Goal: Task Accomplishment & Management: Manage account settings

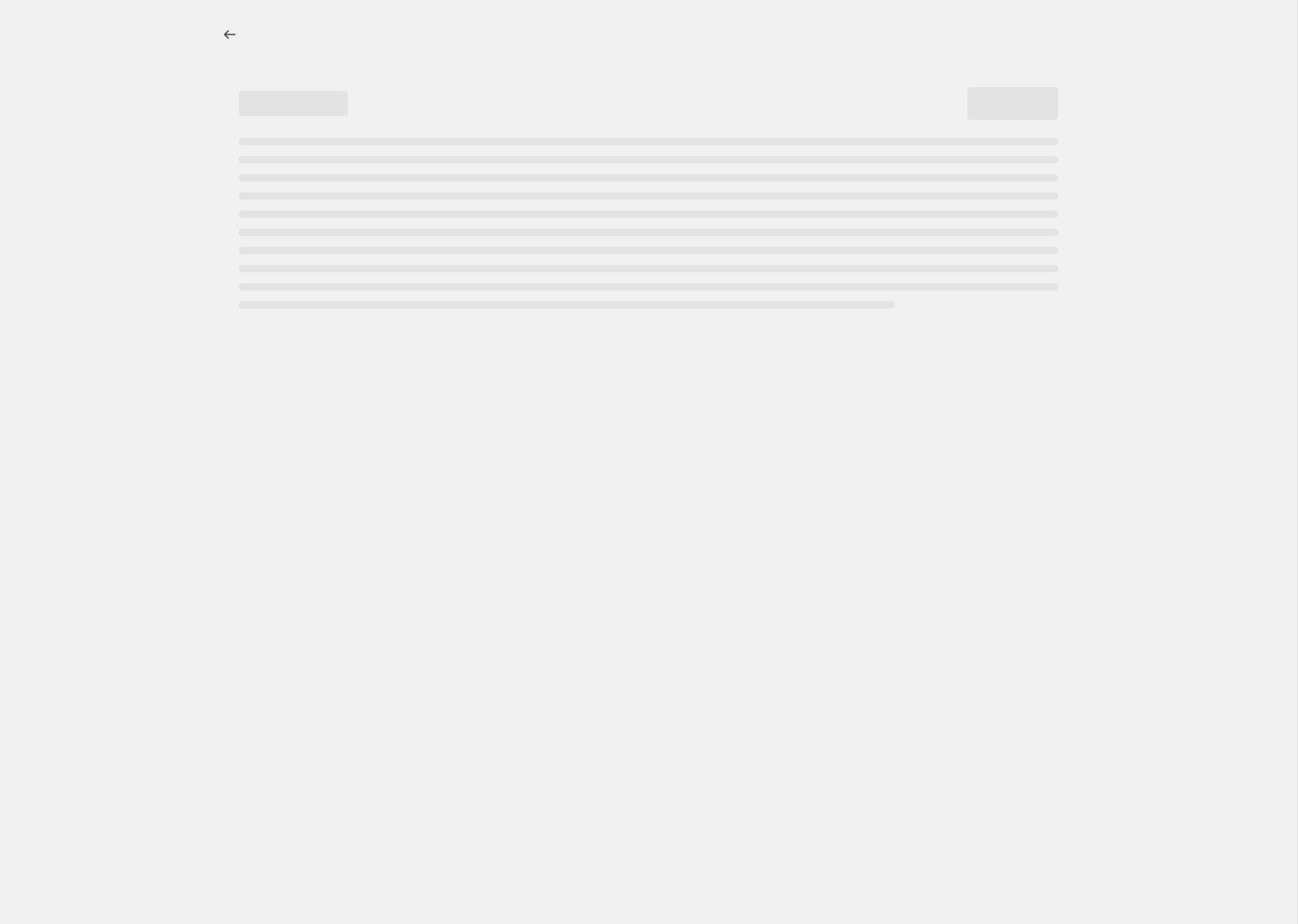
select select "percentage"
select select "no_change"
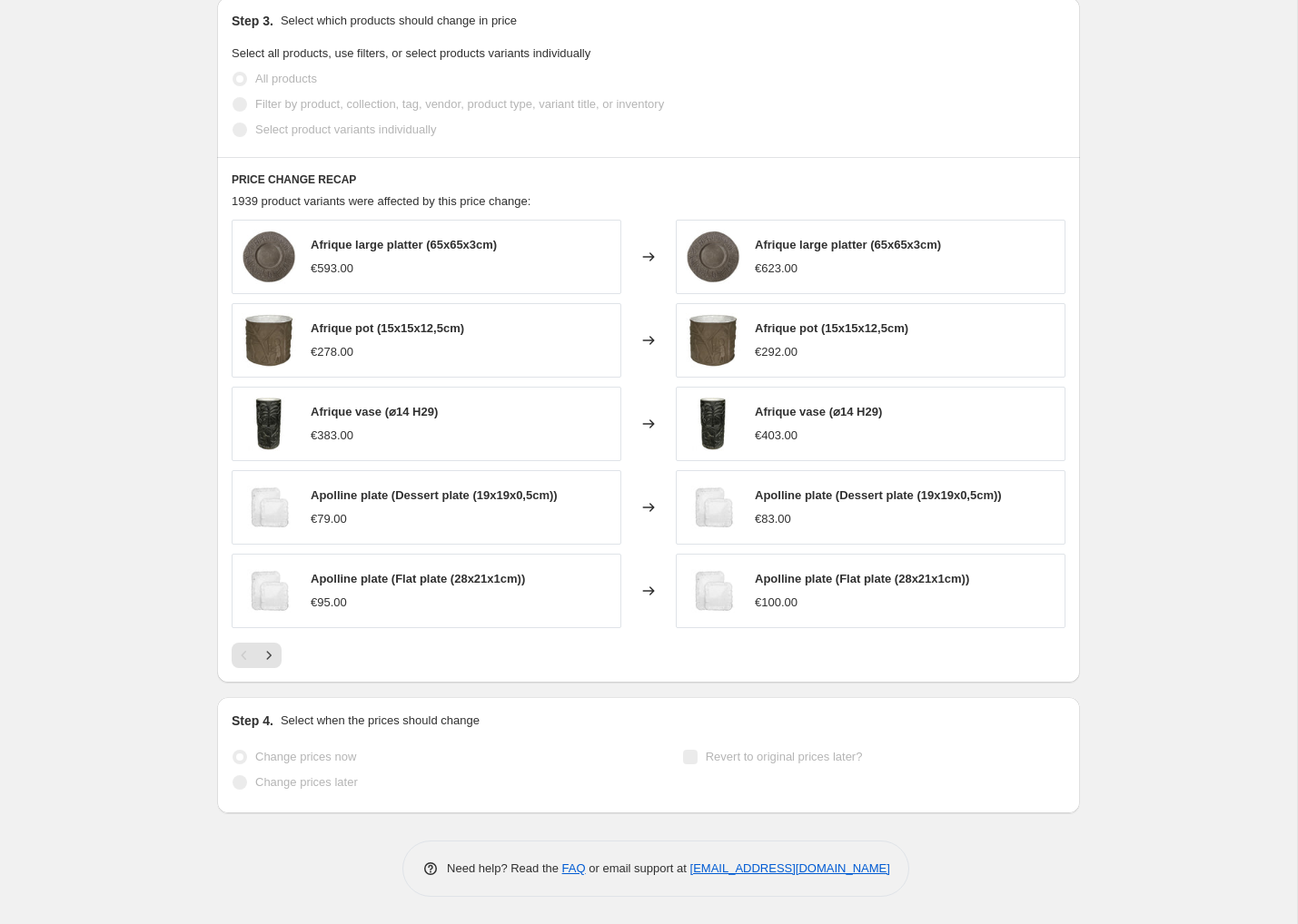
scroll to position [1023, 0]
click at [271, 653] on icon "Next" at bounding box center [269, 656] width 19 height 19
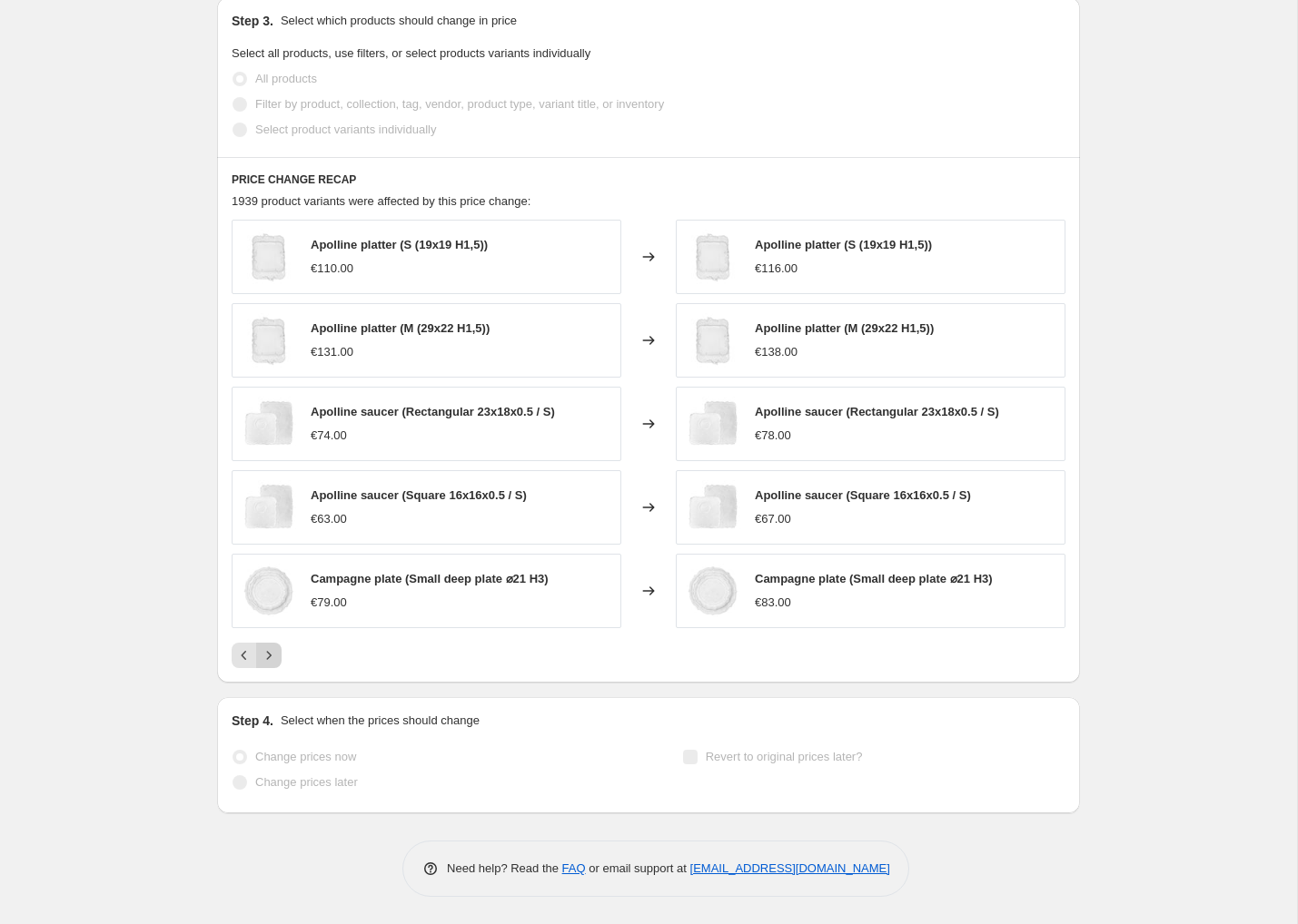
click at [271, 653] on icon "Next" at bounding box center [269, 656] width 19 height 19
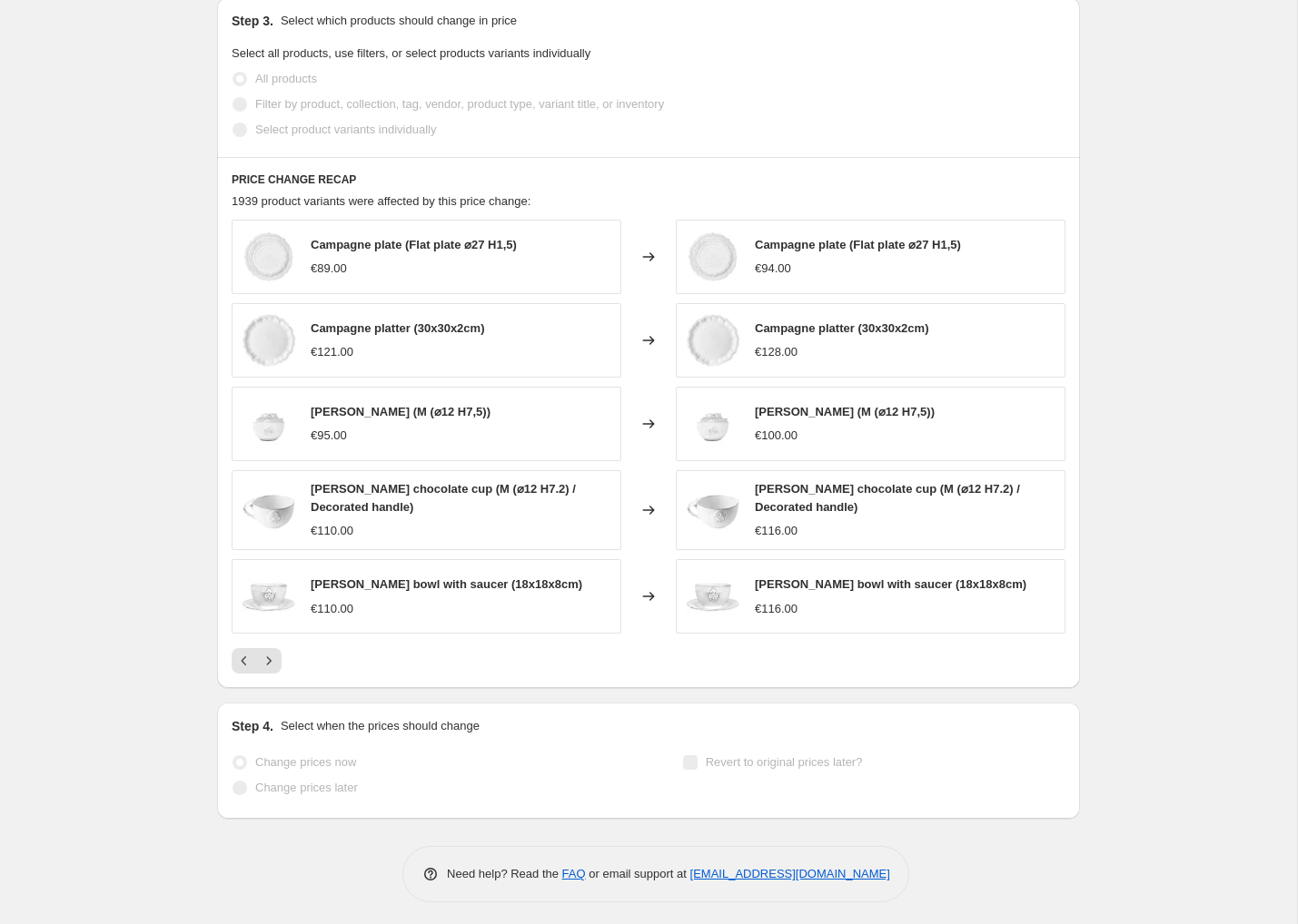
click at [439, 488] on span "[PERSON_NAME] chocolate cup (M (⌀12 H7.2) / Decorated handle)" at bounding box center [443, 498] width 266 height 31
copy span "[PERSON_NAME] chocolate cup (M (⌀12 H7.2) / Decorated handle)"
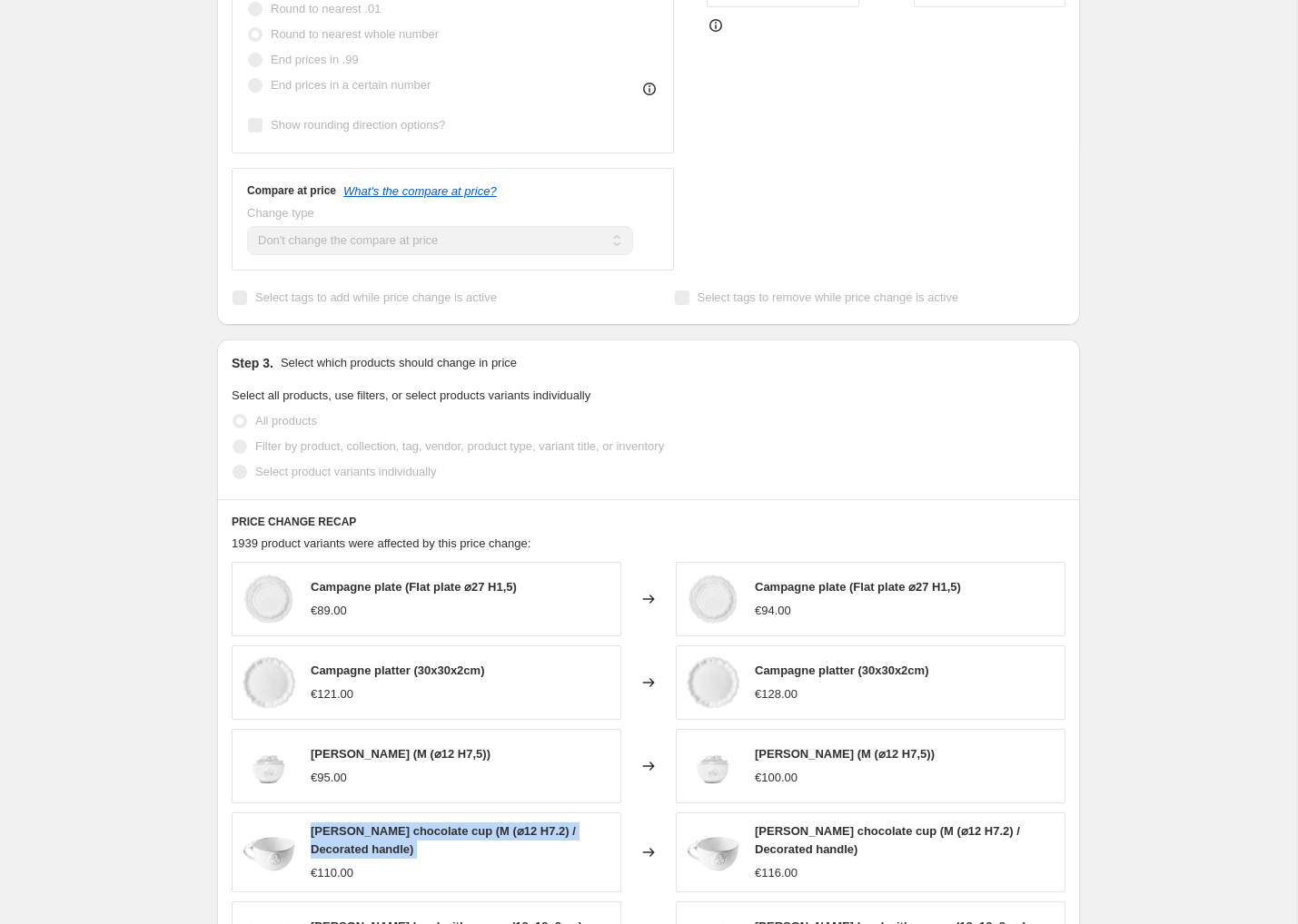
scroll to position [537, 0]
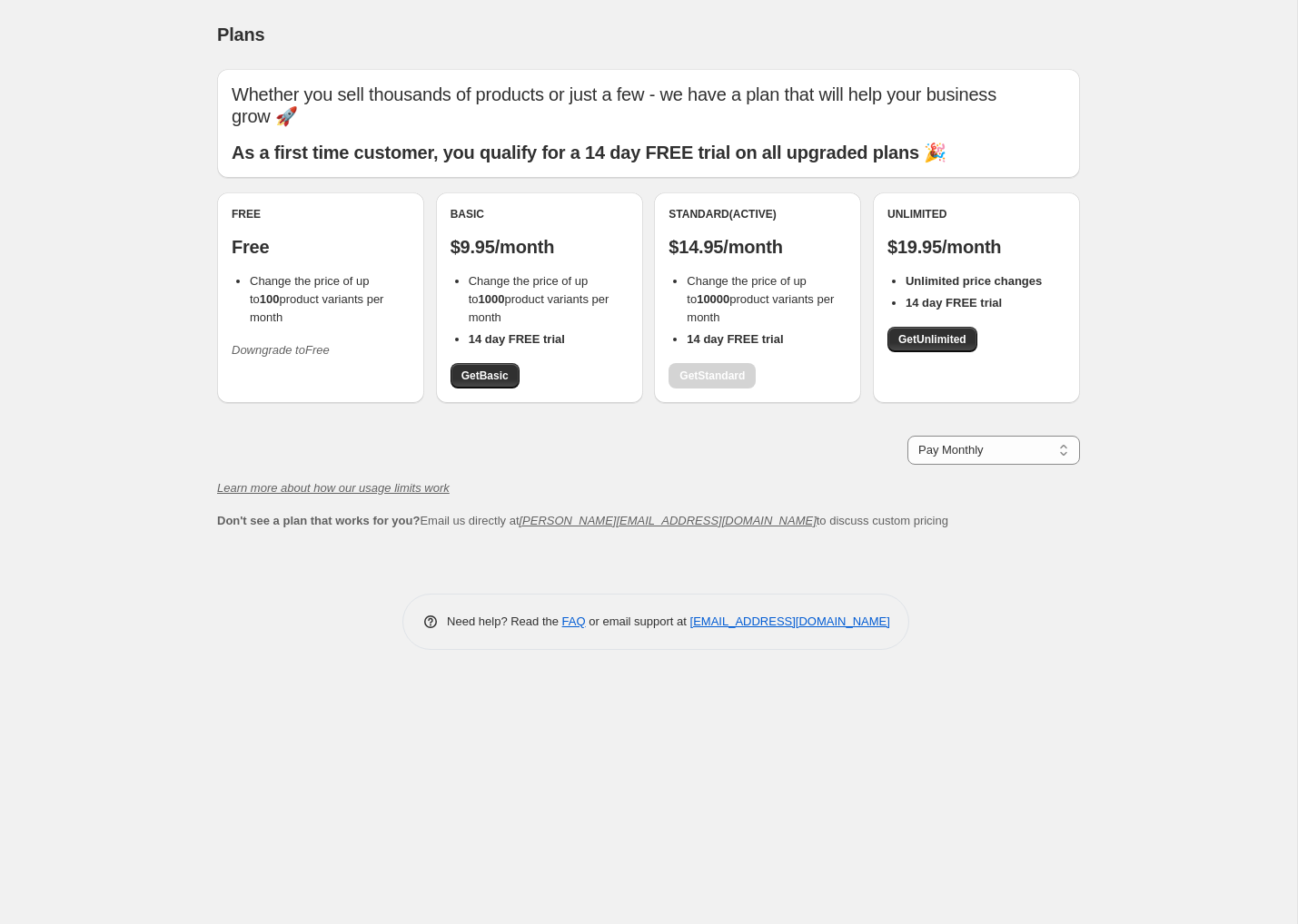
click at [322, 343] on icon "Downgrade to Free" at bounding box center [280, 350] width 98 height 14
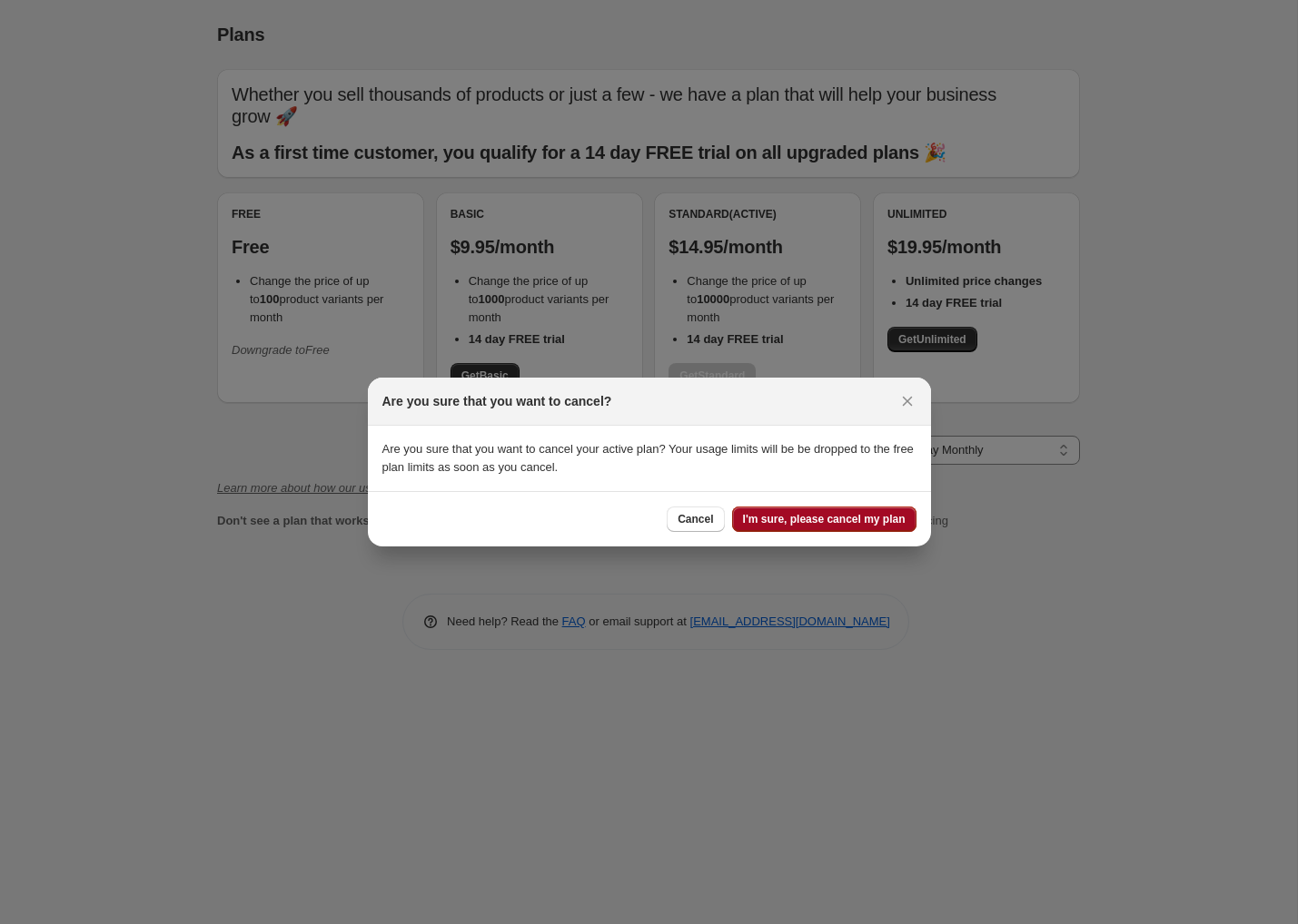
click at [829, 519] on span "I'm sure, please cancel my plan" at bounding box center [824, 519] width 163 height 15
